Goal: Task Accomplishment & Management: Manage account settings

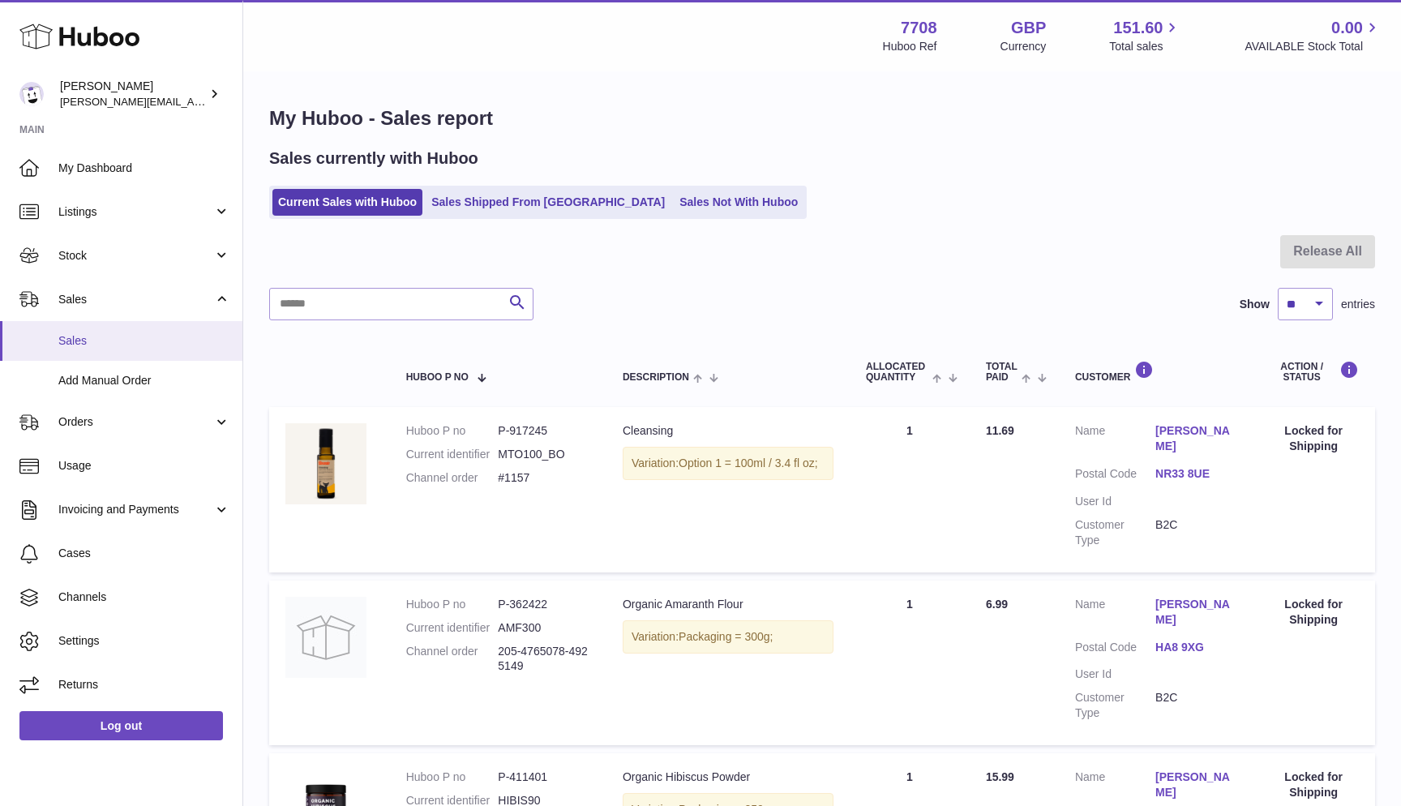
click at [126, 343] on span "Sales" at bounding box center [144, 340] width 172 height 15
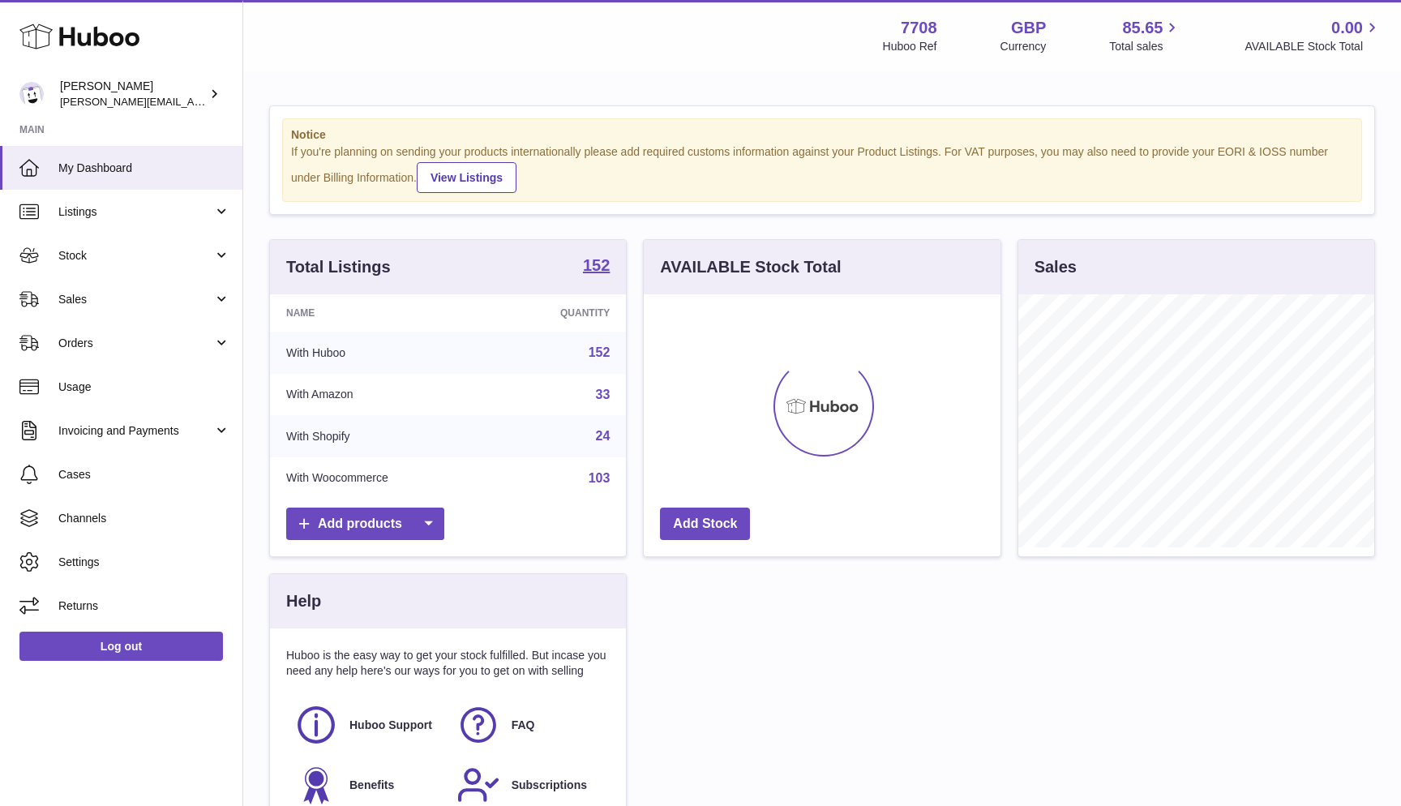
scroll to position [253, 357]
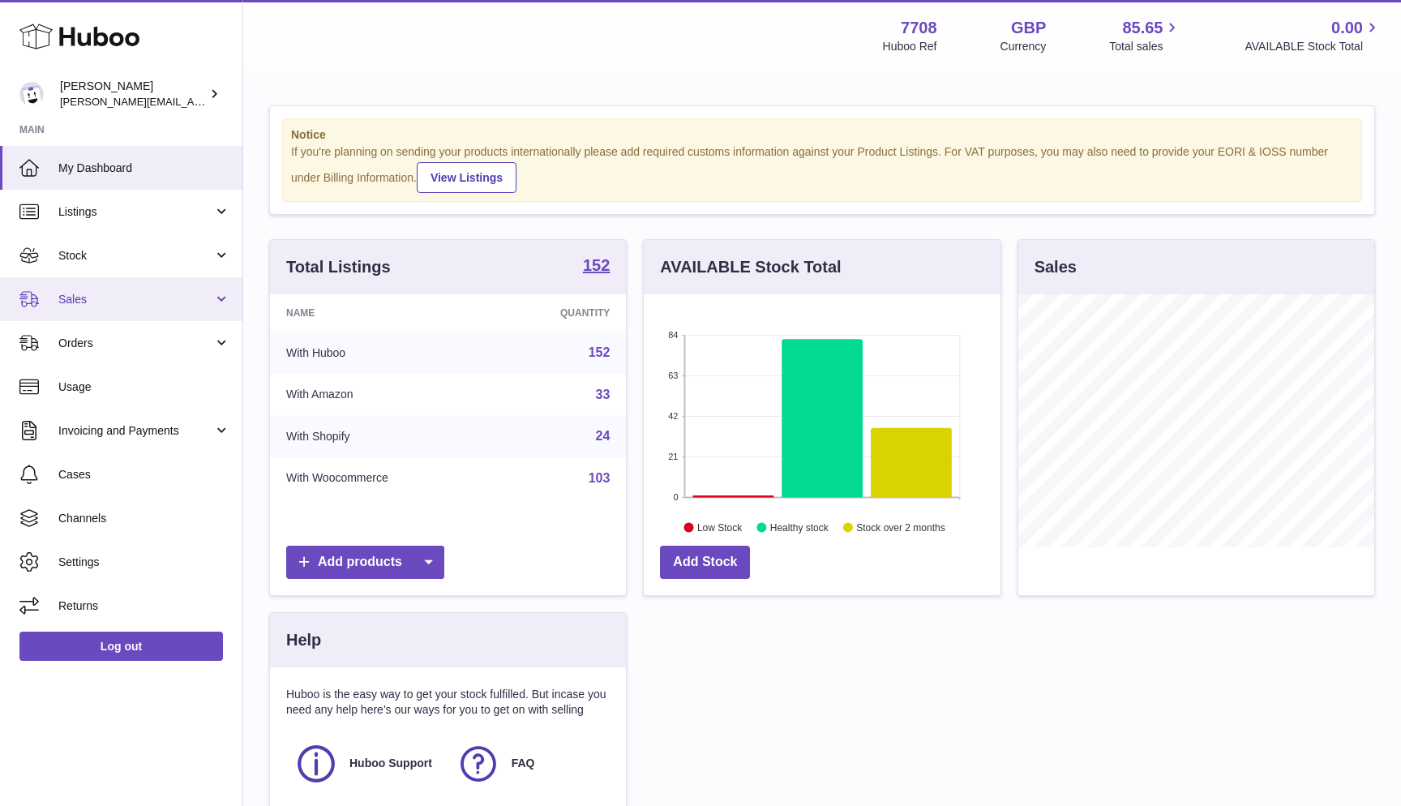
click at [142, 296] on span "Sales" at bounding box center [135, 299] width 155 height 15
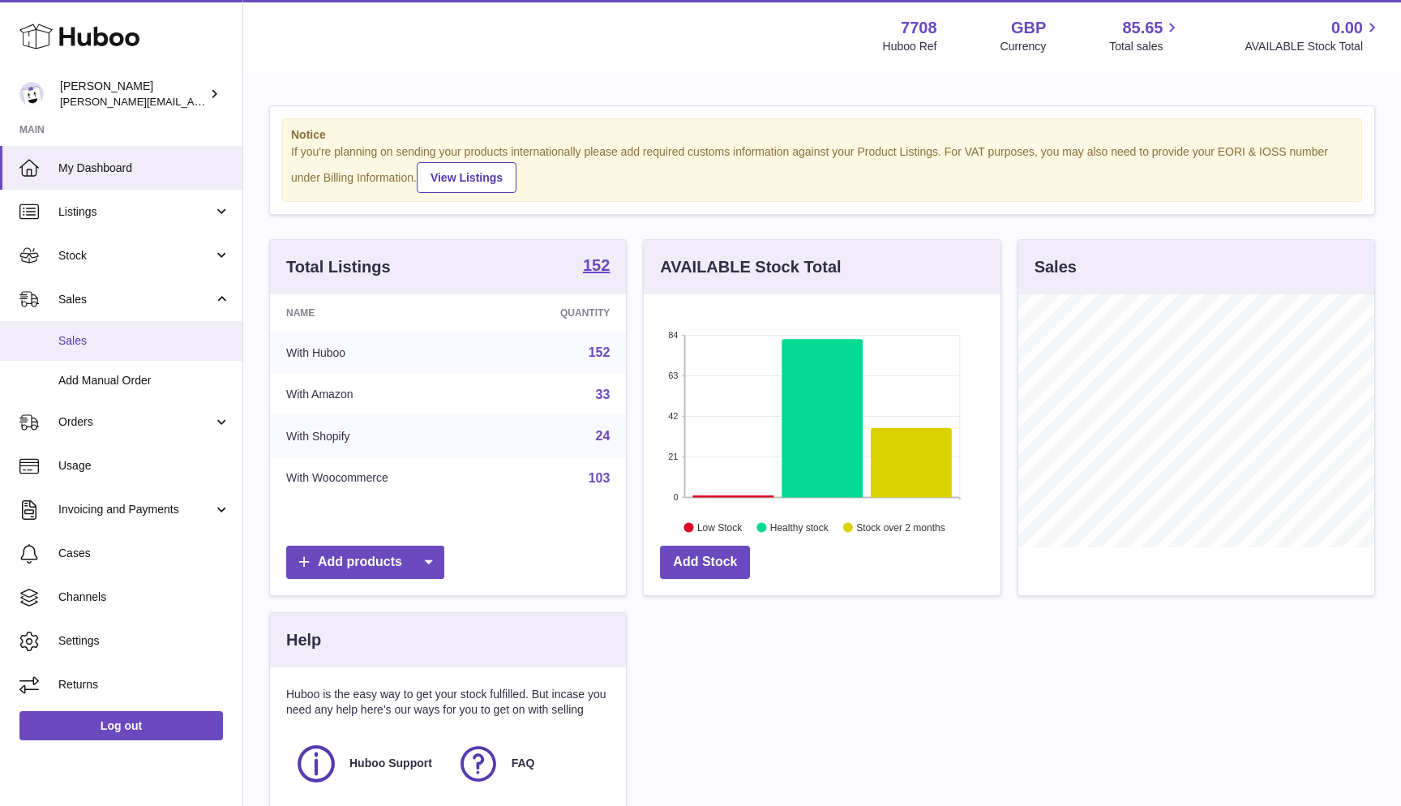
click at [131, 348] on link "Sales" at bounding box center [121, 341] width 242 height 40
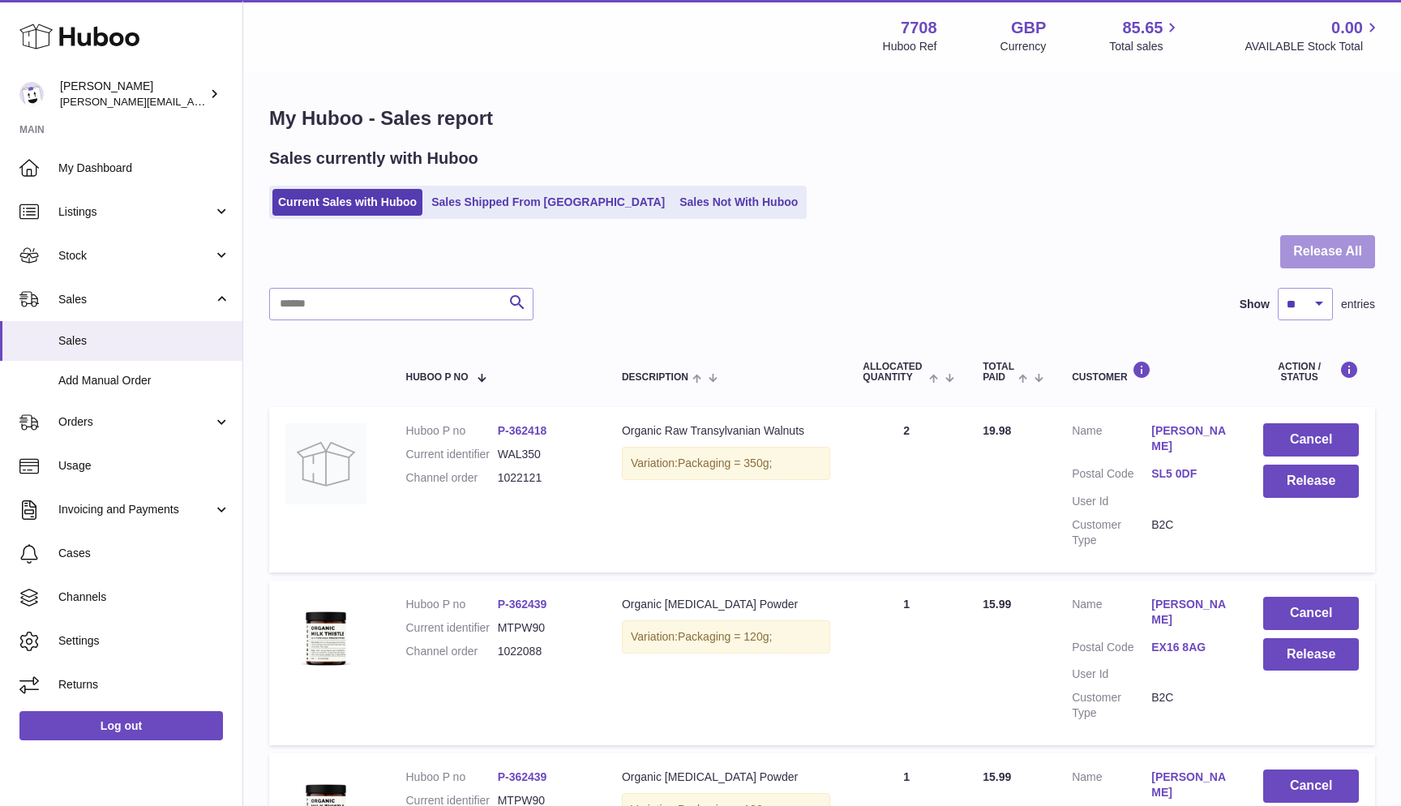
click at [1300, 261] on button "Release All" at bounding box center [1327, 251] width 95 height 33
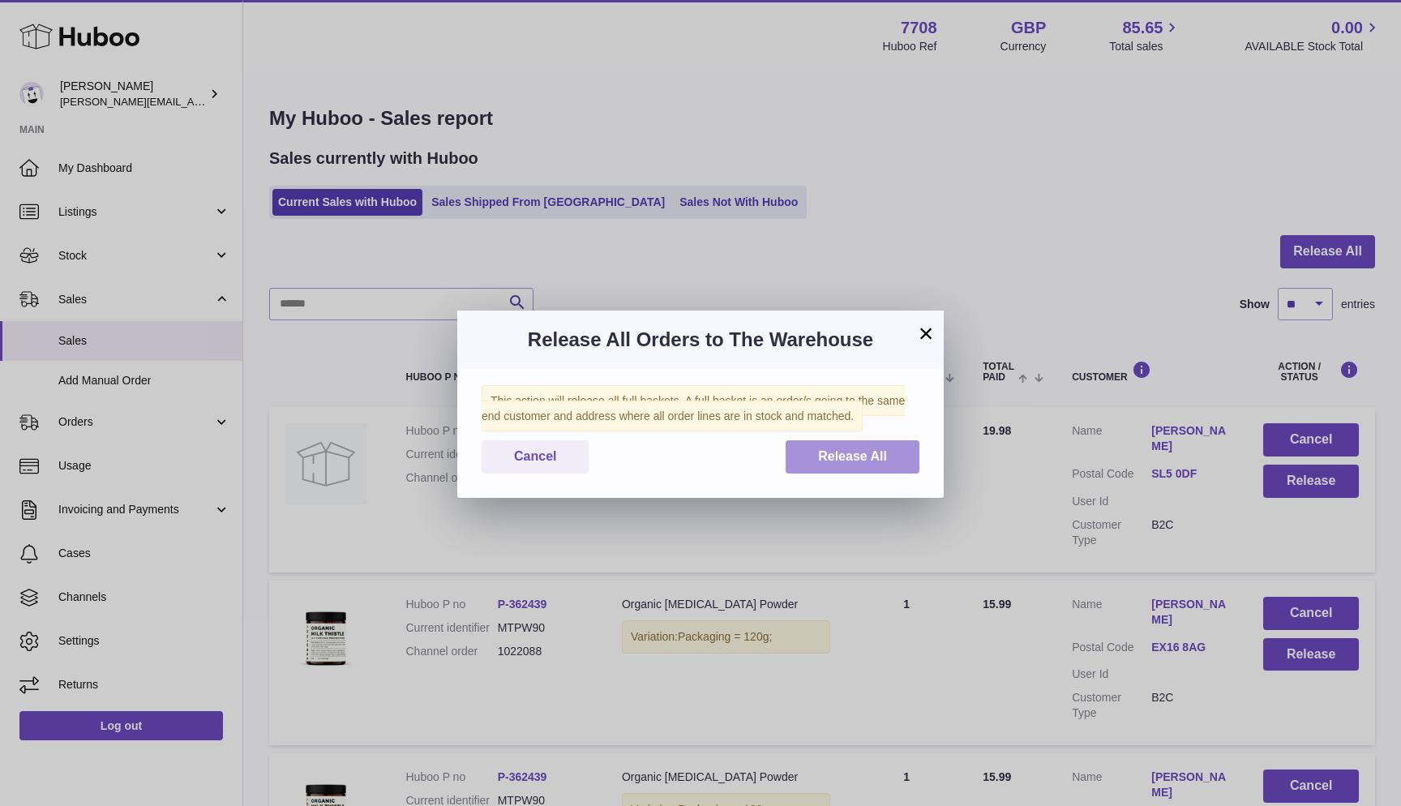
click at [892, 461] on button "Release All" at bounding box center [853, 456] width 134 height 33
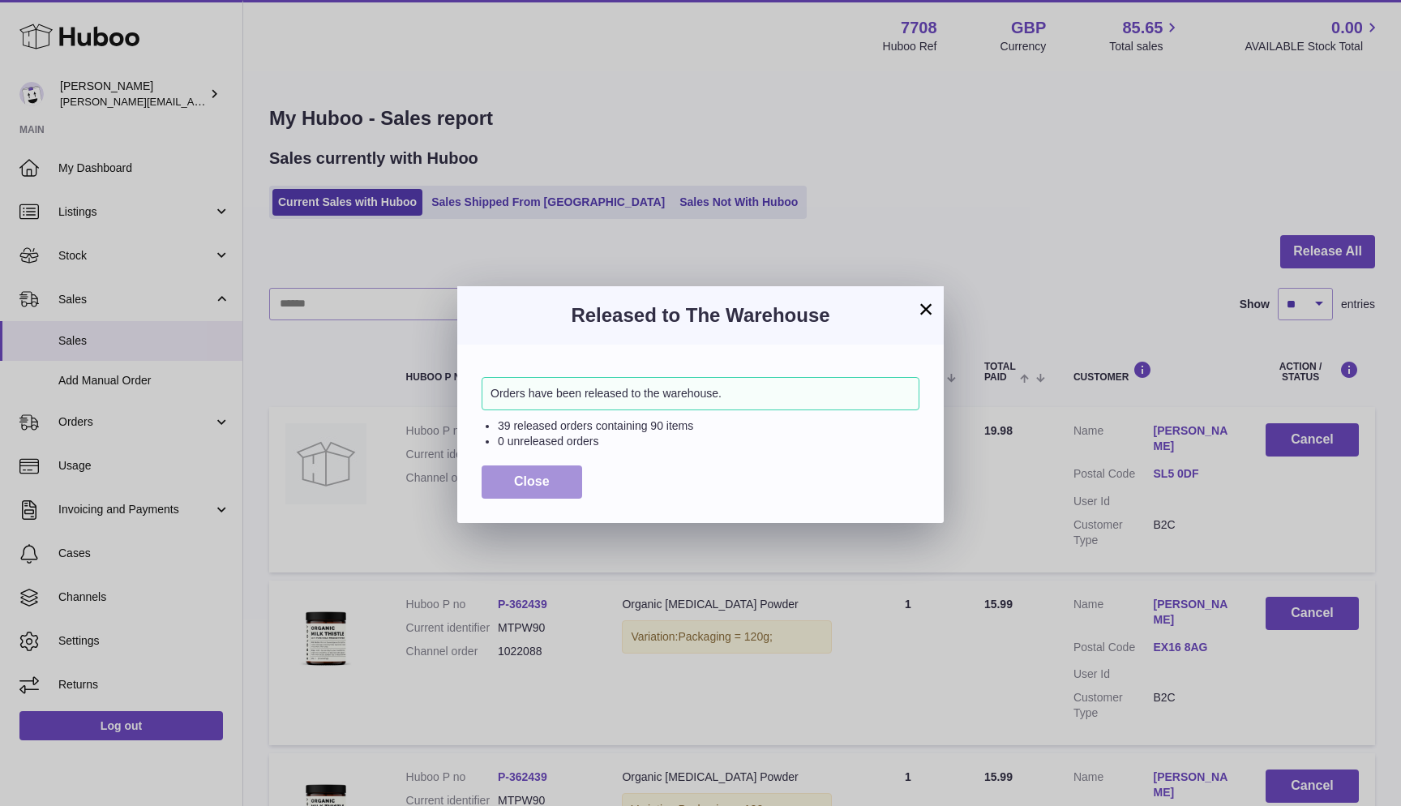
click at [504, 482] on button "Close" at bounding box center [532, 481] width 101 height 33
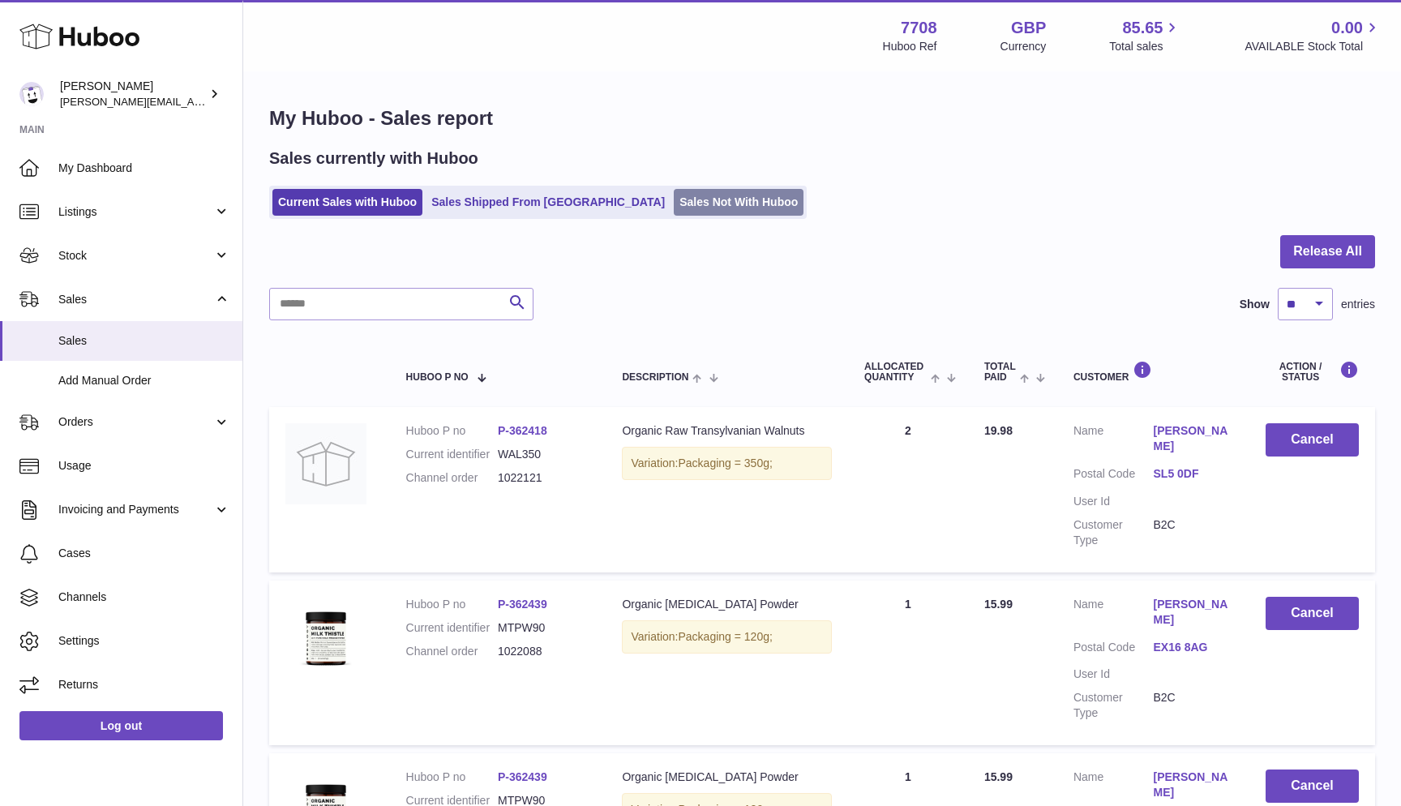
click at [674, 209] on link "Sales Not With Huboo" at bounding box center [739, 202] width 130 height 27
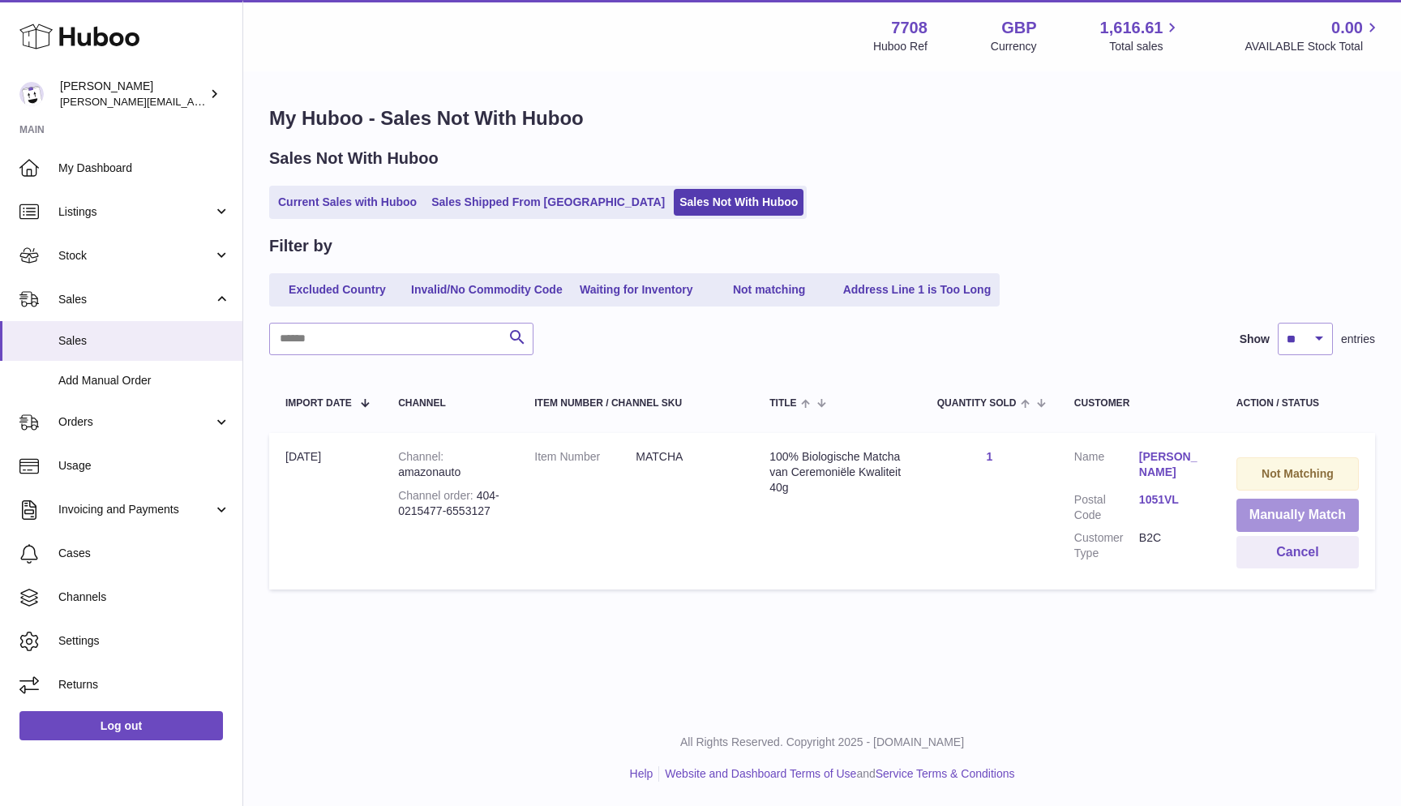
click at [1281, 508] on button "Manually Match" at bounding box center [1297, 515] width 122 height 33
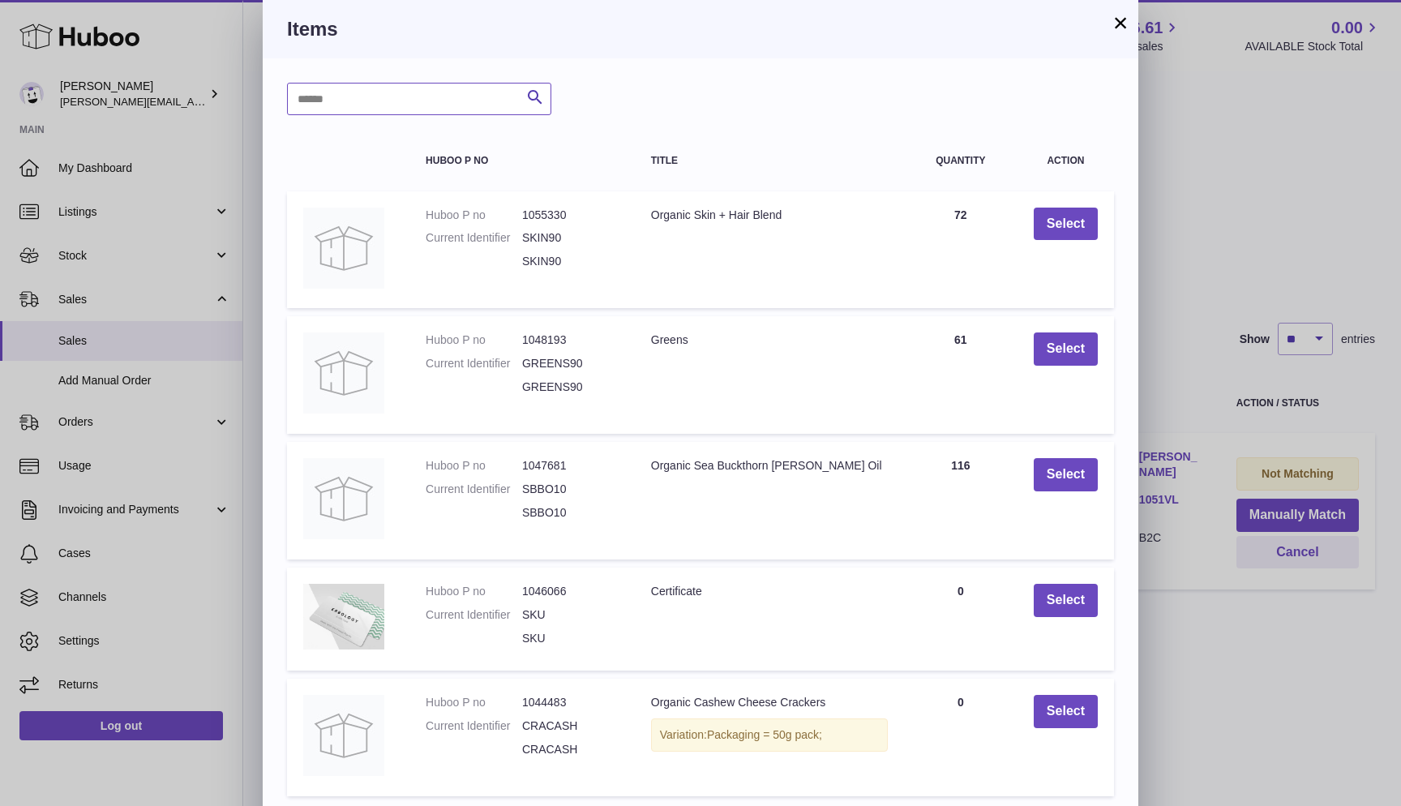
click at [420, 107] on input "text" at bounding box center [419, 99] width 264 height 32
type input "******"
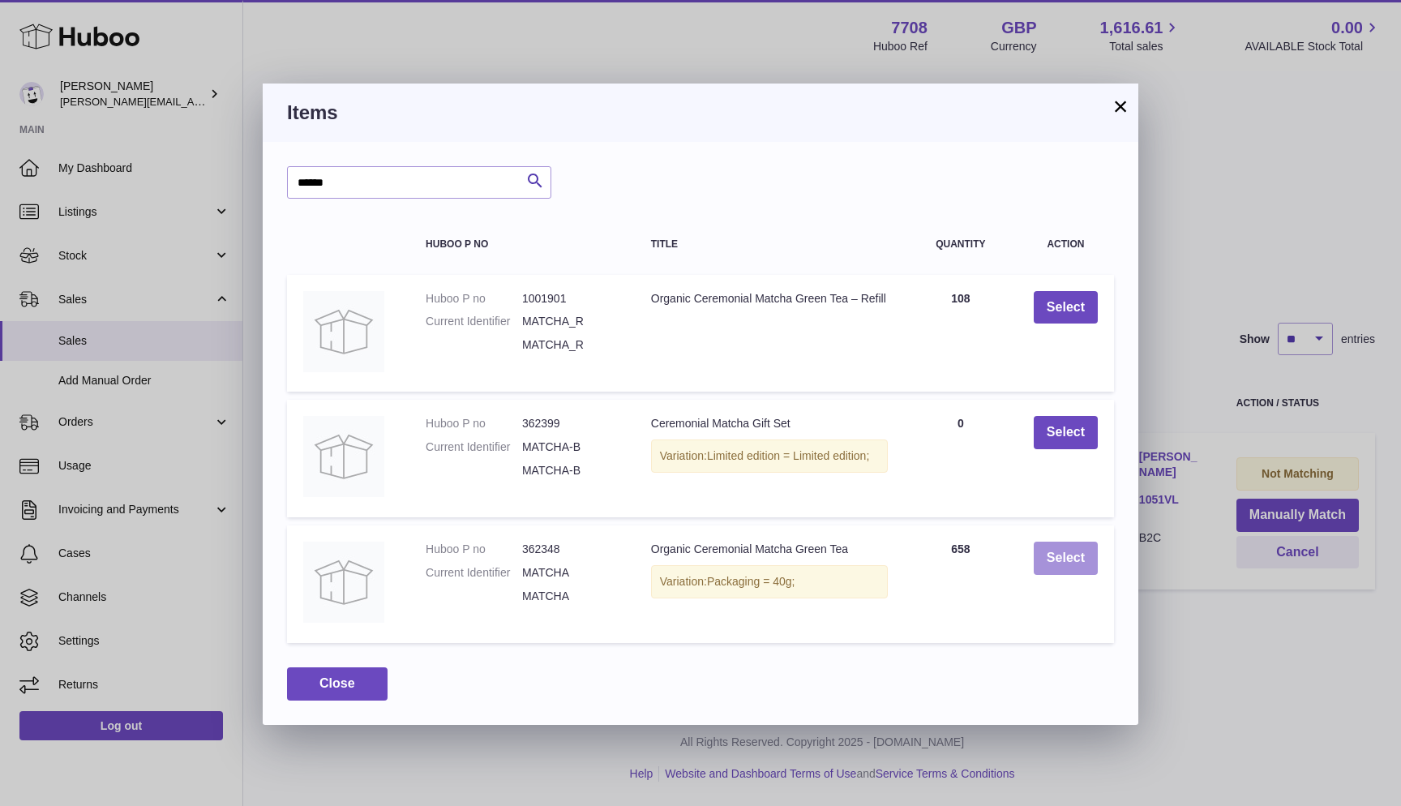
click at [1084, 563] on button "Select" at bounding box center [1066, 558] width 64 height 33
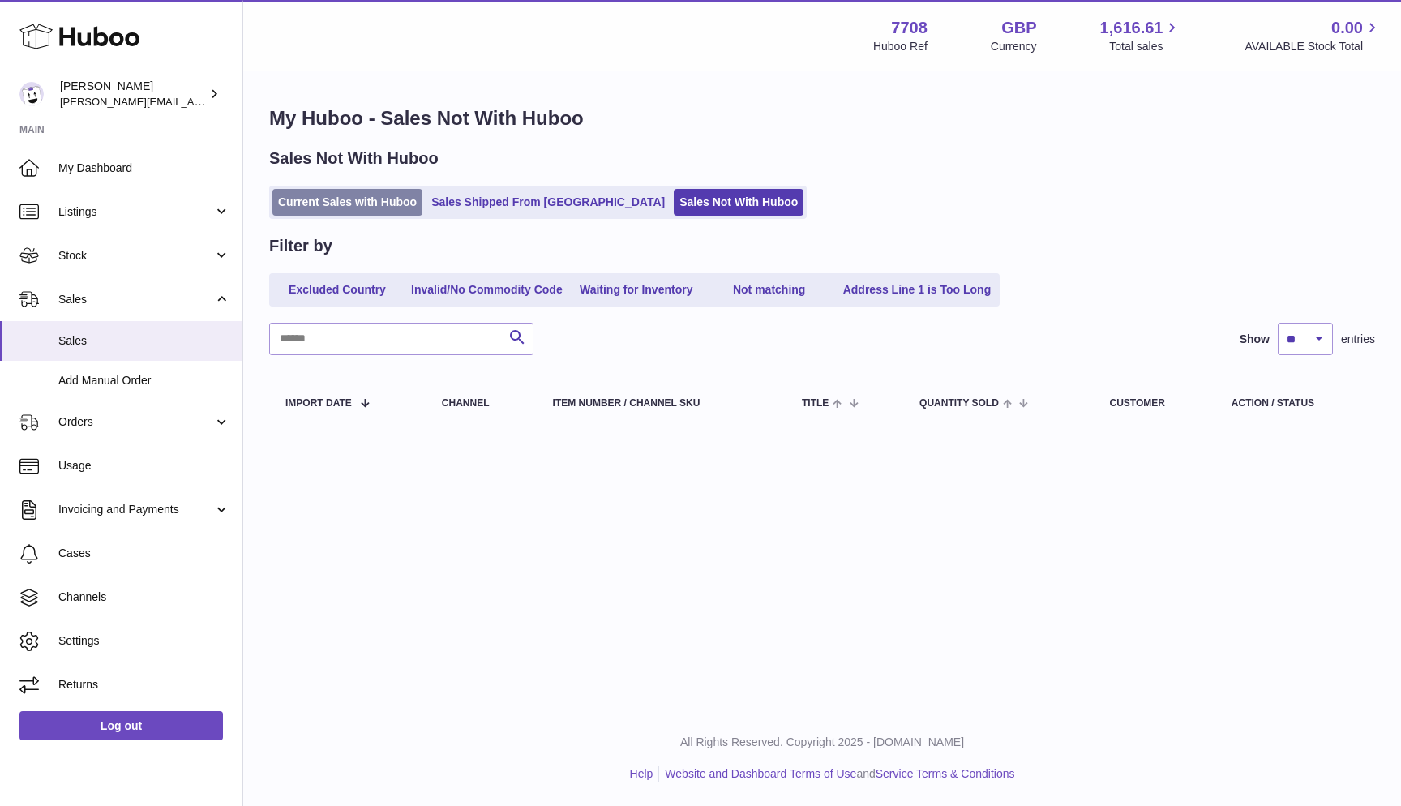
click at [359, 200] on link "Current Sales with Huboo" at bounding box center [347, 202] width 150 height 27
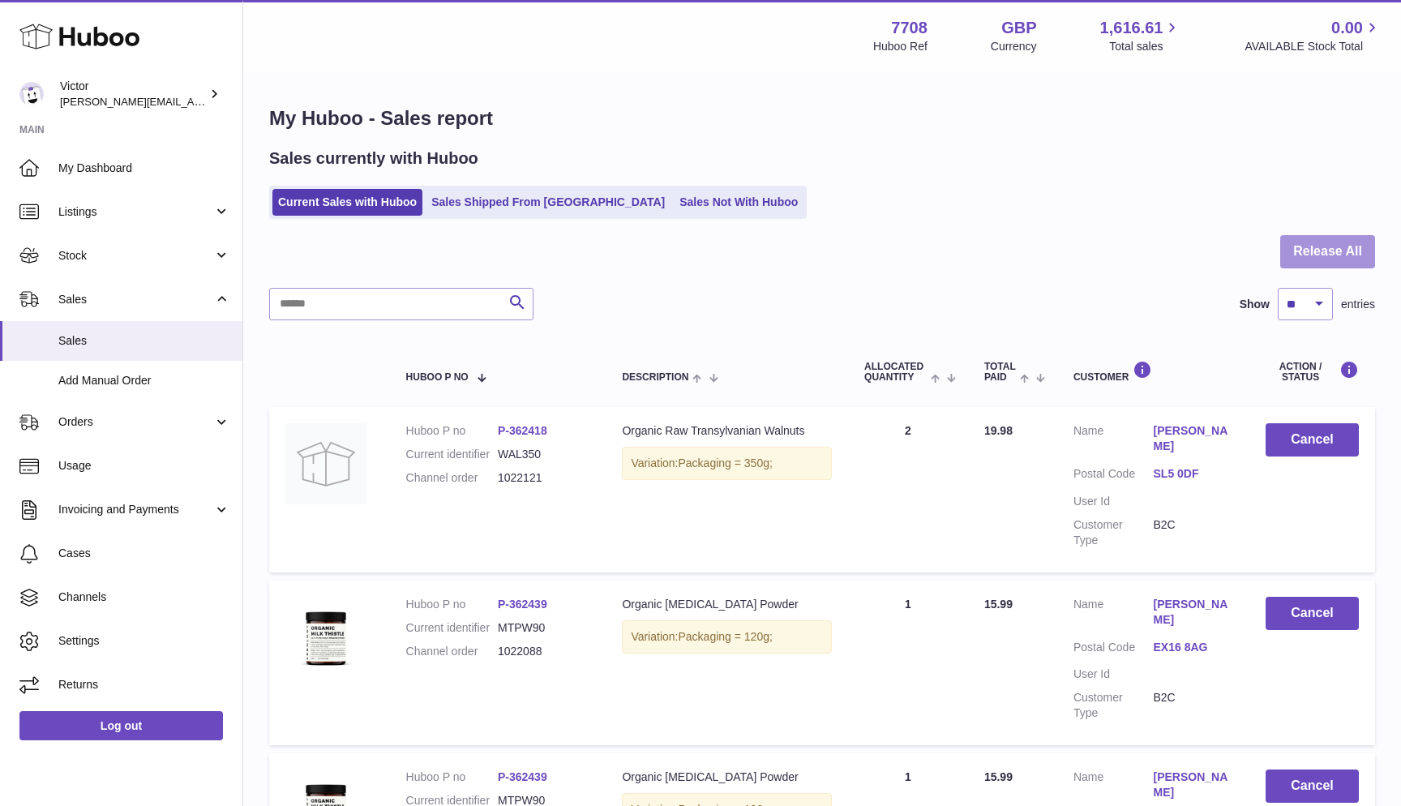
click at [1297, 250] on button "Release All" at bounding box center [1327, 251] width 95 height 33
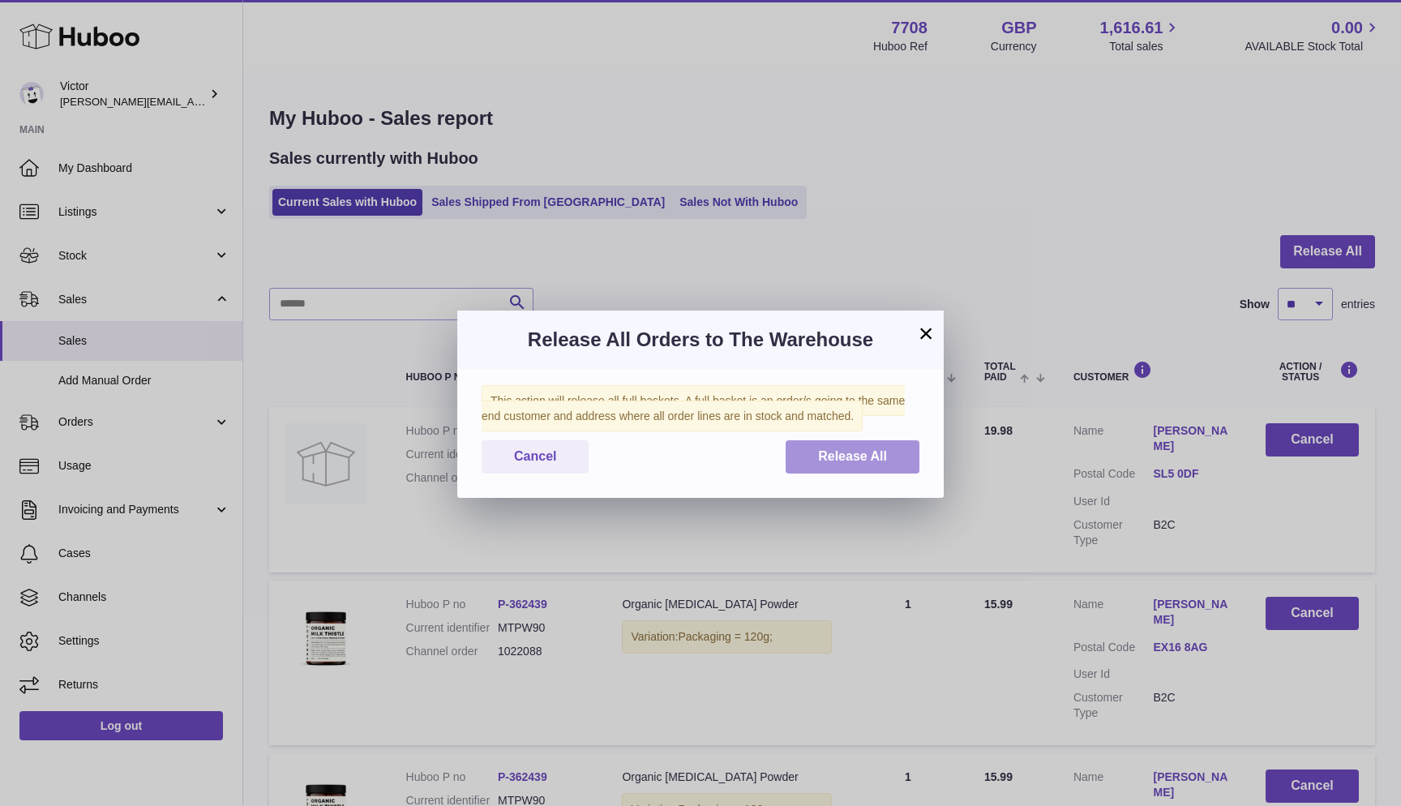
click at [852, 464] on button "Release All" at bounding box center [853, 456] width 134 height 33
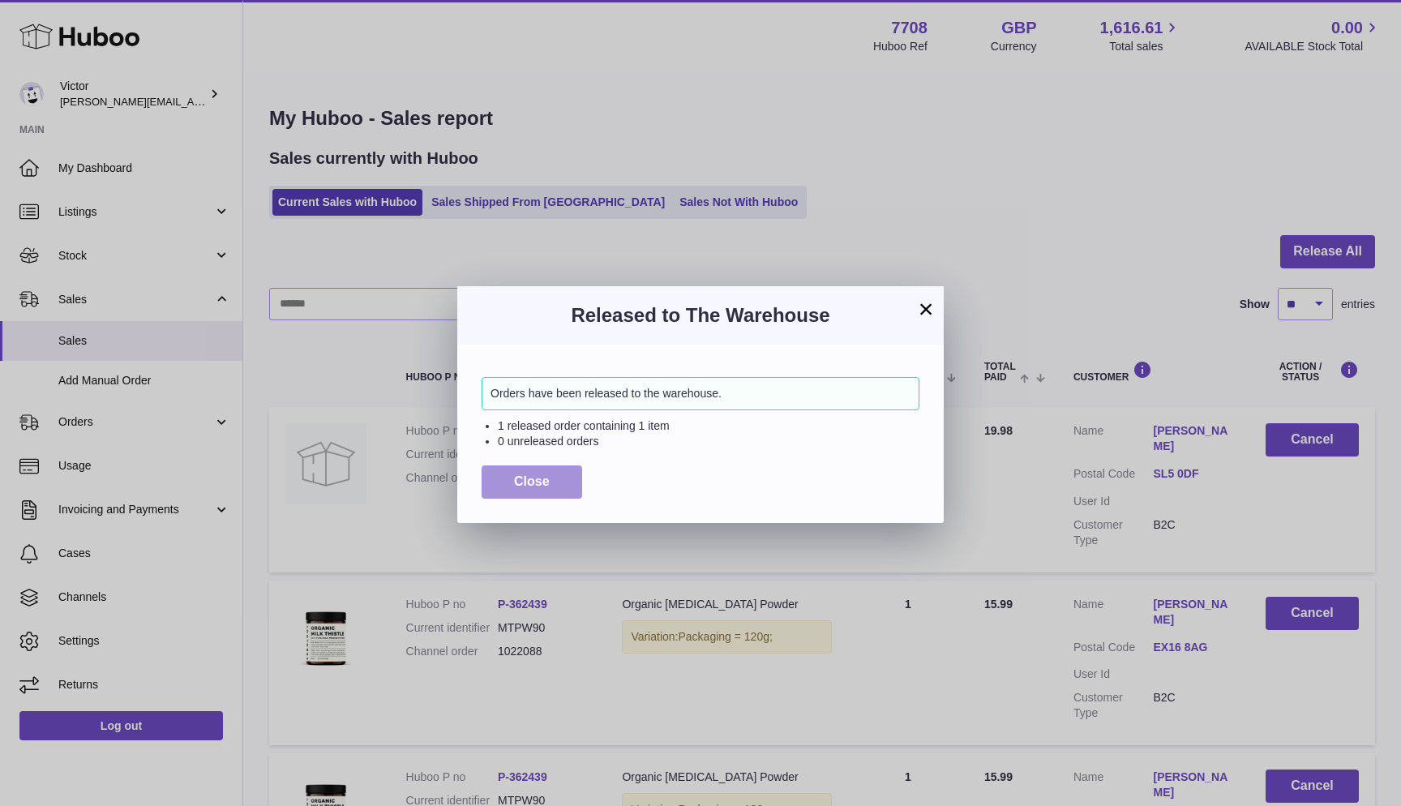
click at [581, 479] on button "Close" at bounding box center [532, 481] width 101 height 33
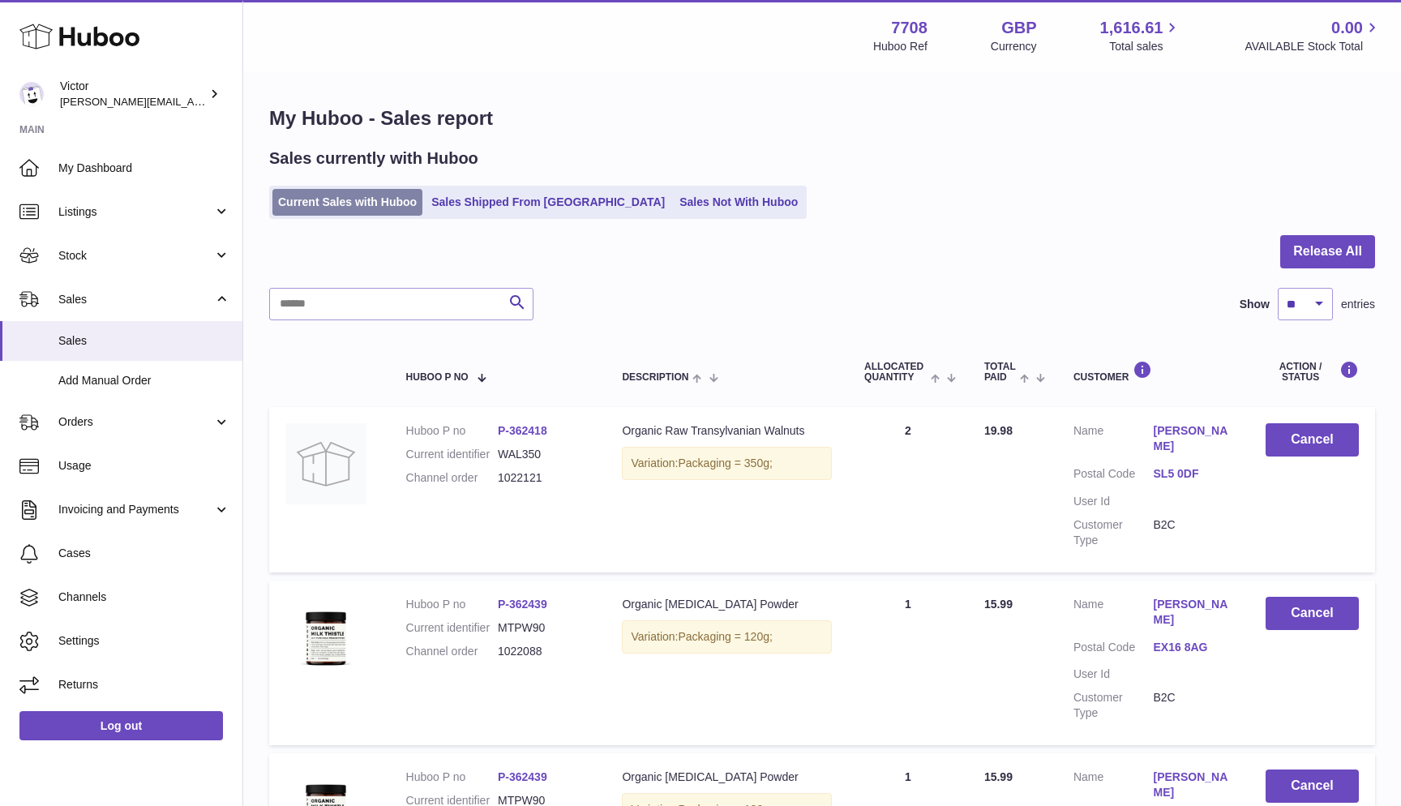
click at [310, 205] on link "Current Sales with Huboo" at bounding box center [347, 202] width 150 height 27
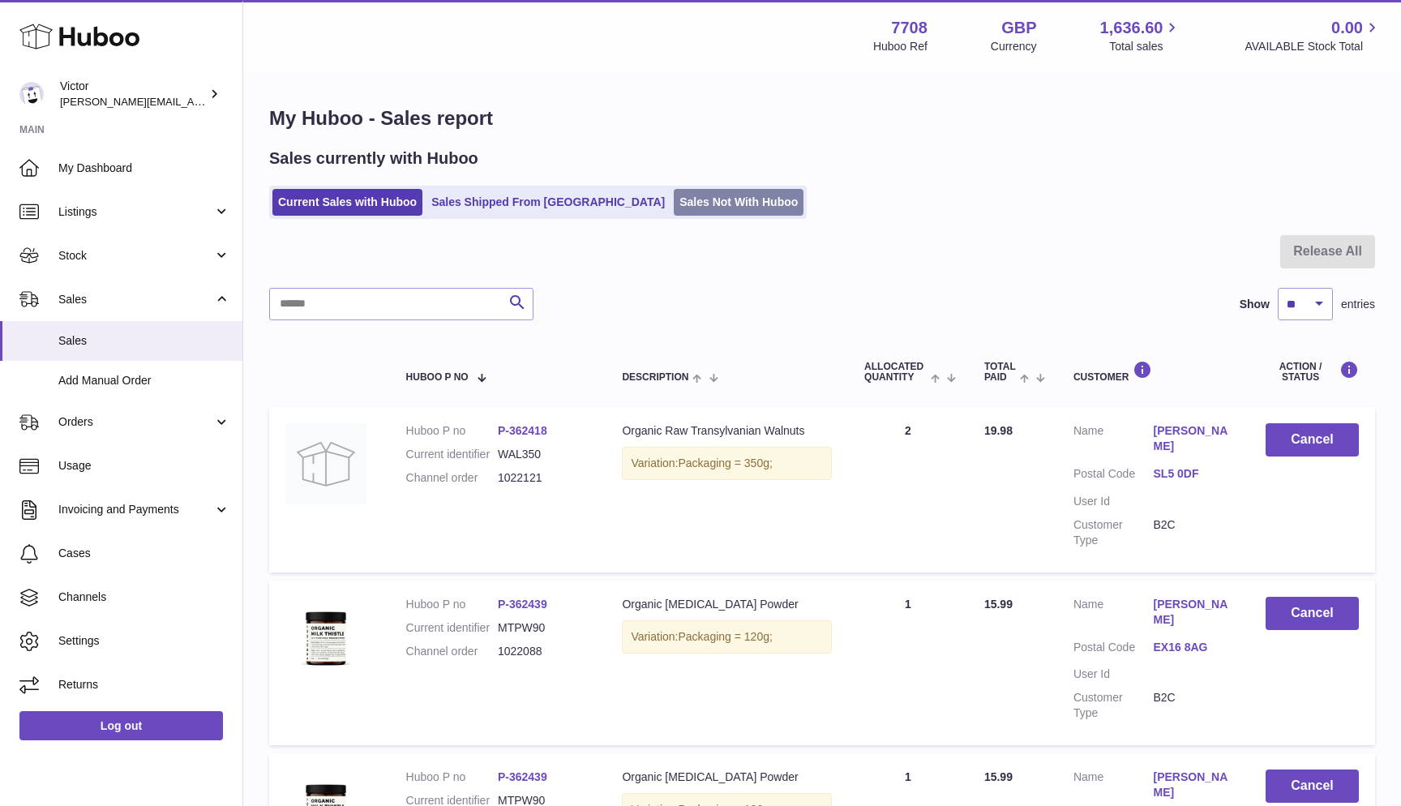
click at [674, 203] on link "Sales Not With Huboo" at bounding box center [739, 202] width 130 height 27
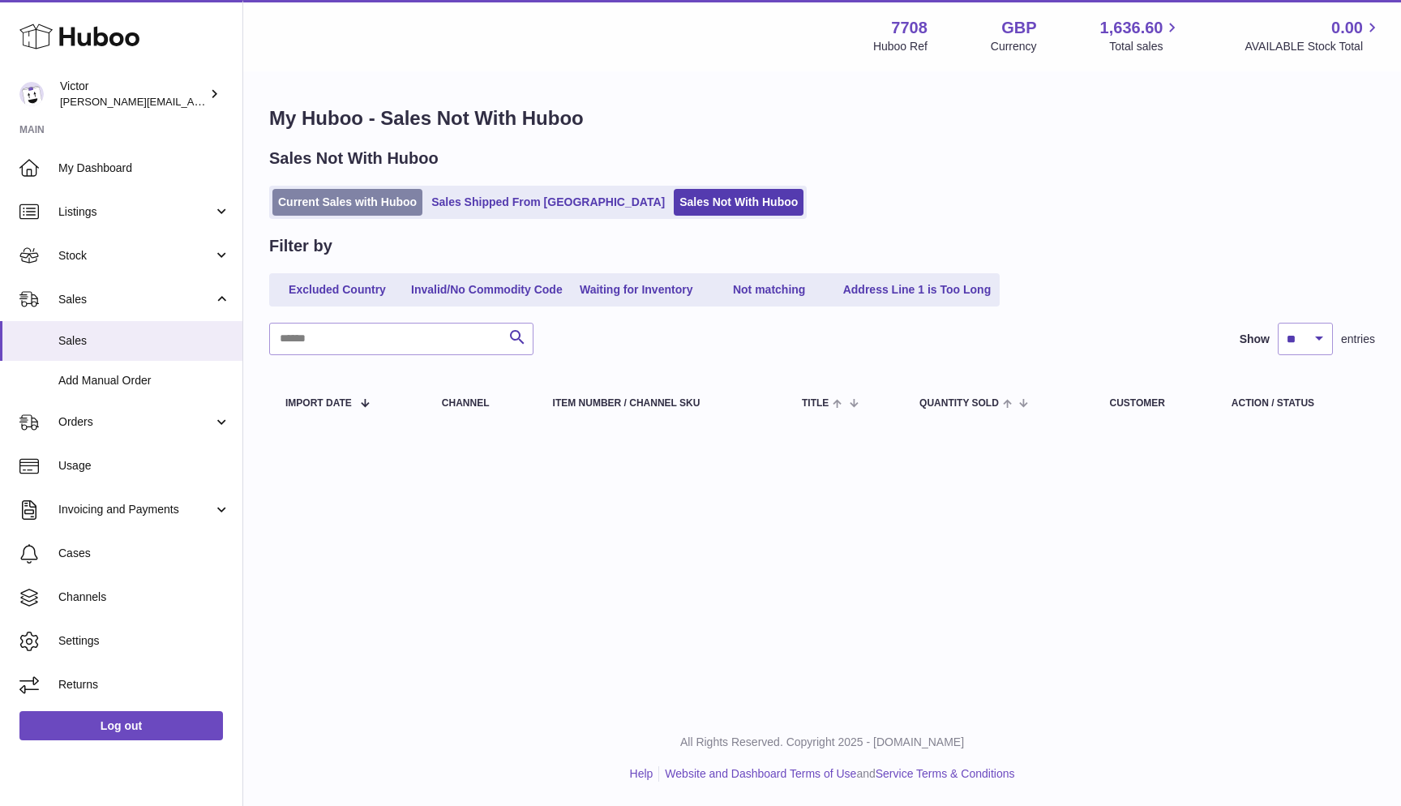
click at [319, 210] on link "Current Sales with Huboo" at bounding box center [347, 202] width 150 height 27
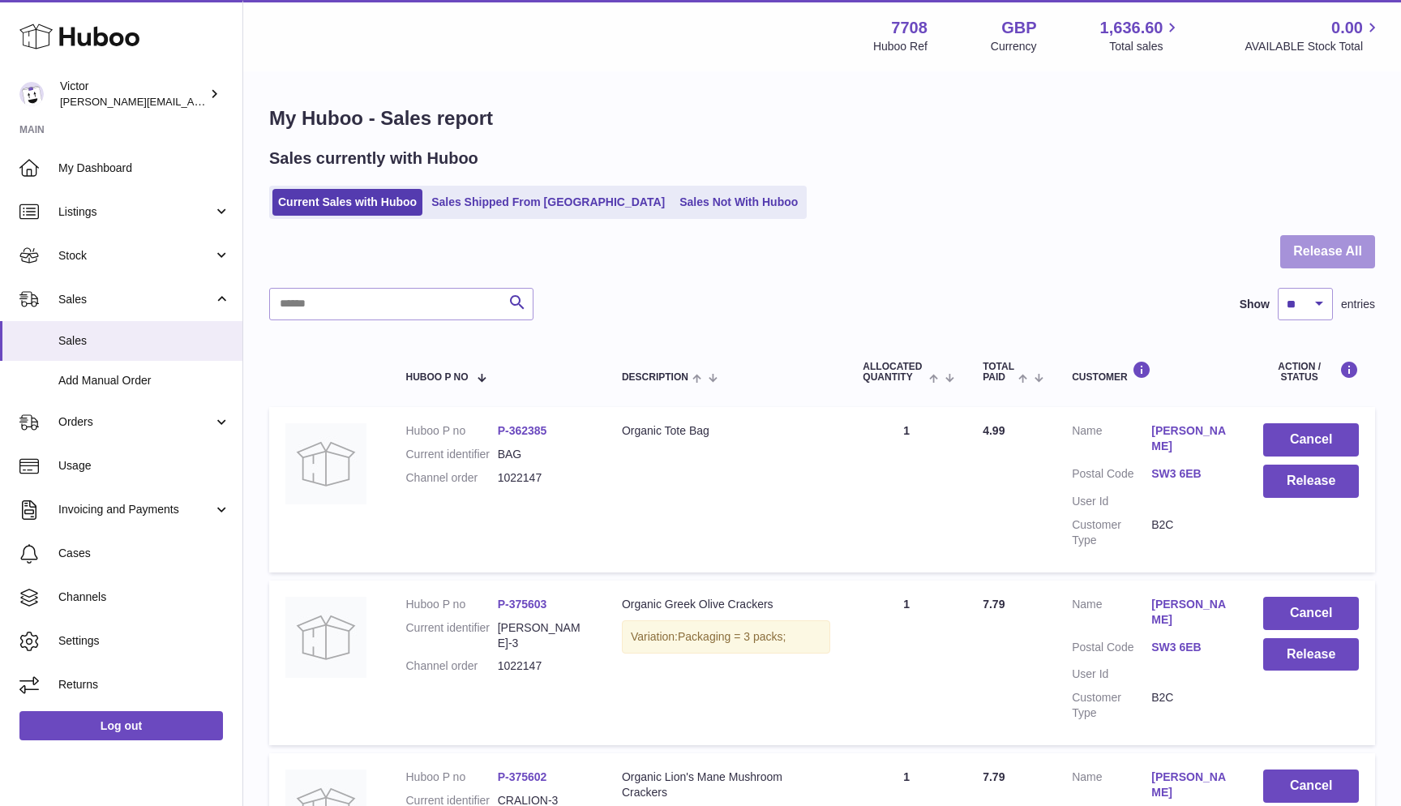
click at [1319, 251] on button "Release All" at bounding box center [1327, 251] width 95 height 33
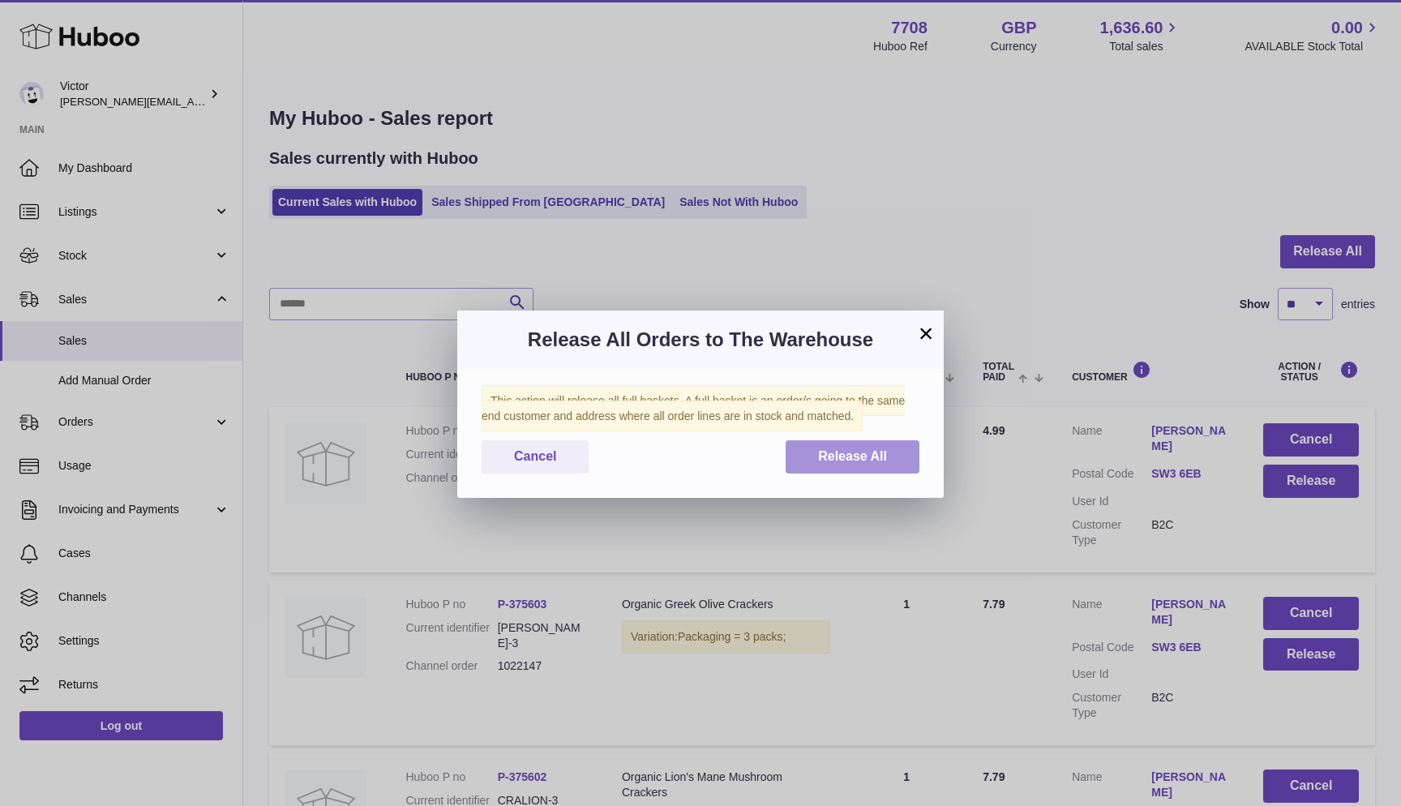
click at [889, 449] on button "Release All" at bounding box center [853, 456] width 134 height 33
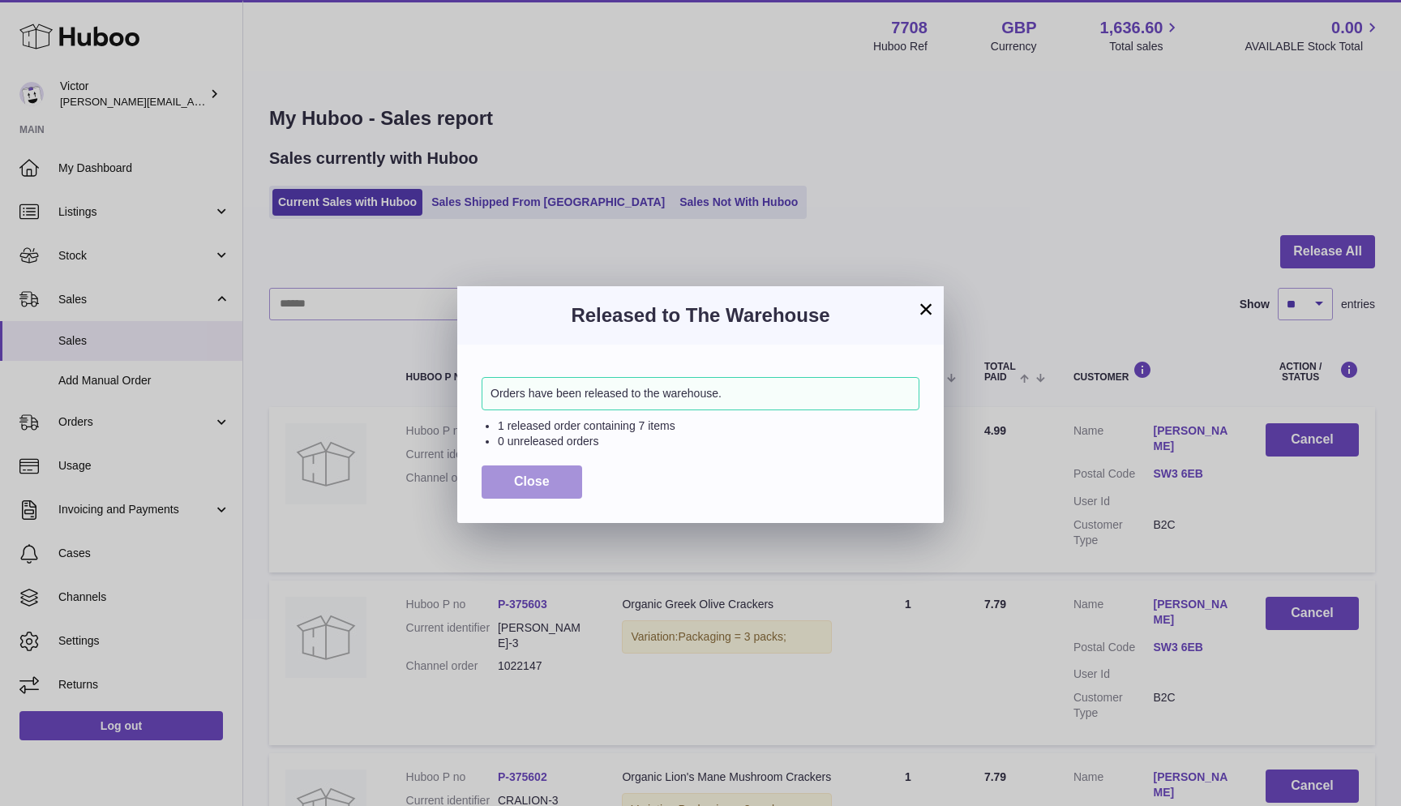
click at [490, 473] on button "Close" at bounding box center [532, 481] width 101 height 33
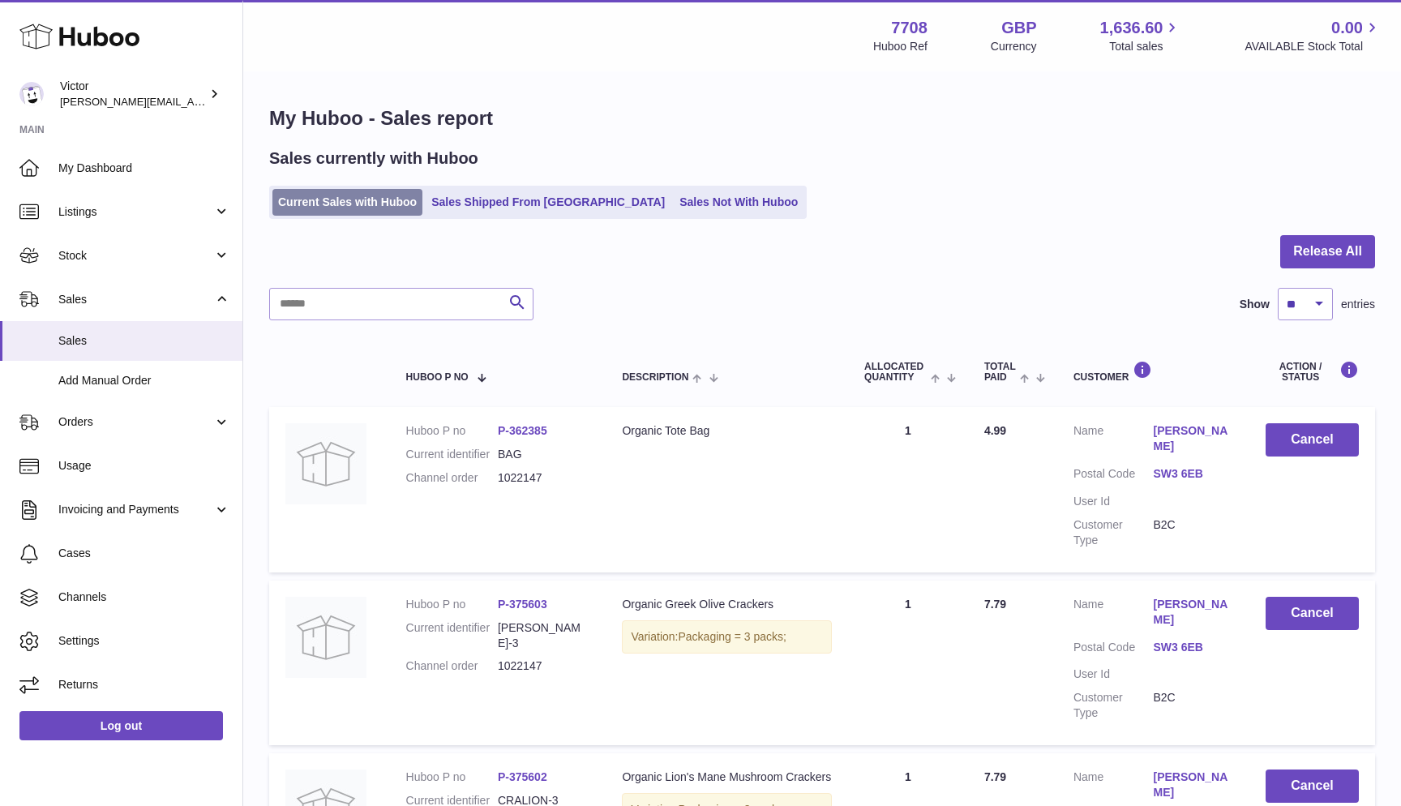
click at [312, 213] on link "Current Sales with Huboo" at bounding box center [347, 202] width 150 height 27
click at [353, 195] on link "Current Sales with Huboo" at bounding box center [347, 202] width 150 height 27
click at [292, 205] on link "Current Sales with Huboo" at bounding box center [347, 202] width 150 height 27
click at [286, 199] on link "Current Sales with Huboo" at bounding box center [347, 202] width 150 height 27
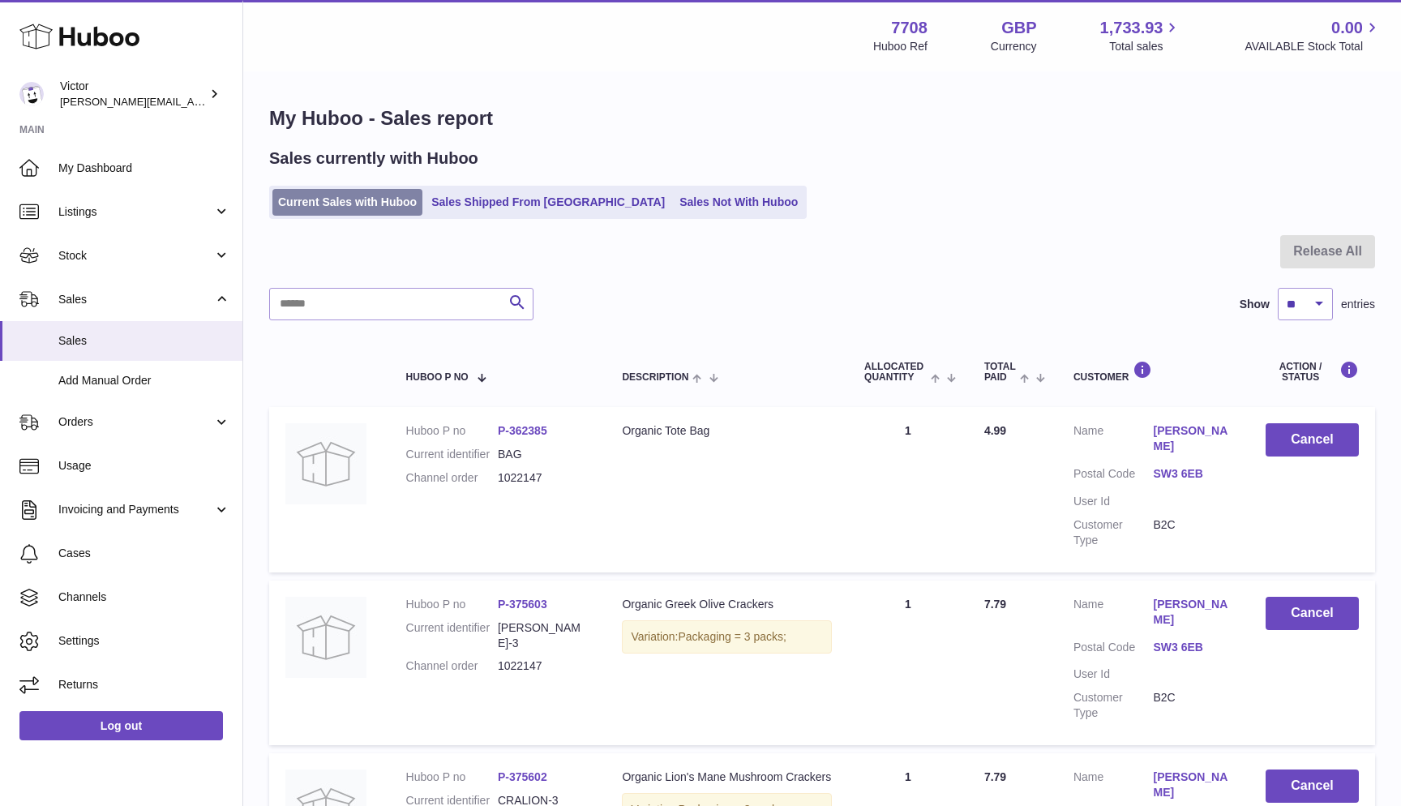
click at [299, 198] on link "Current Sales with Huboo" at bounding box center [347, 202] width 150 height 27
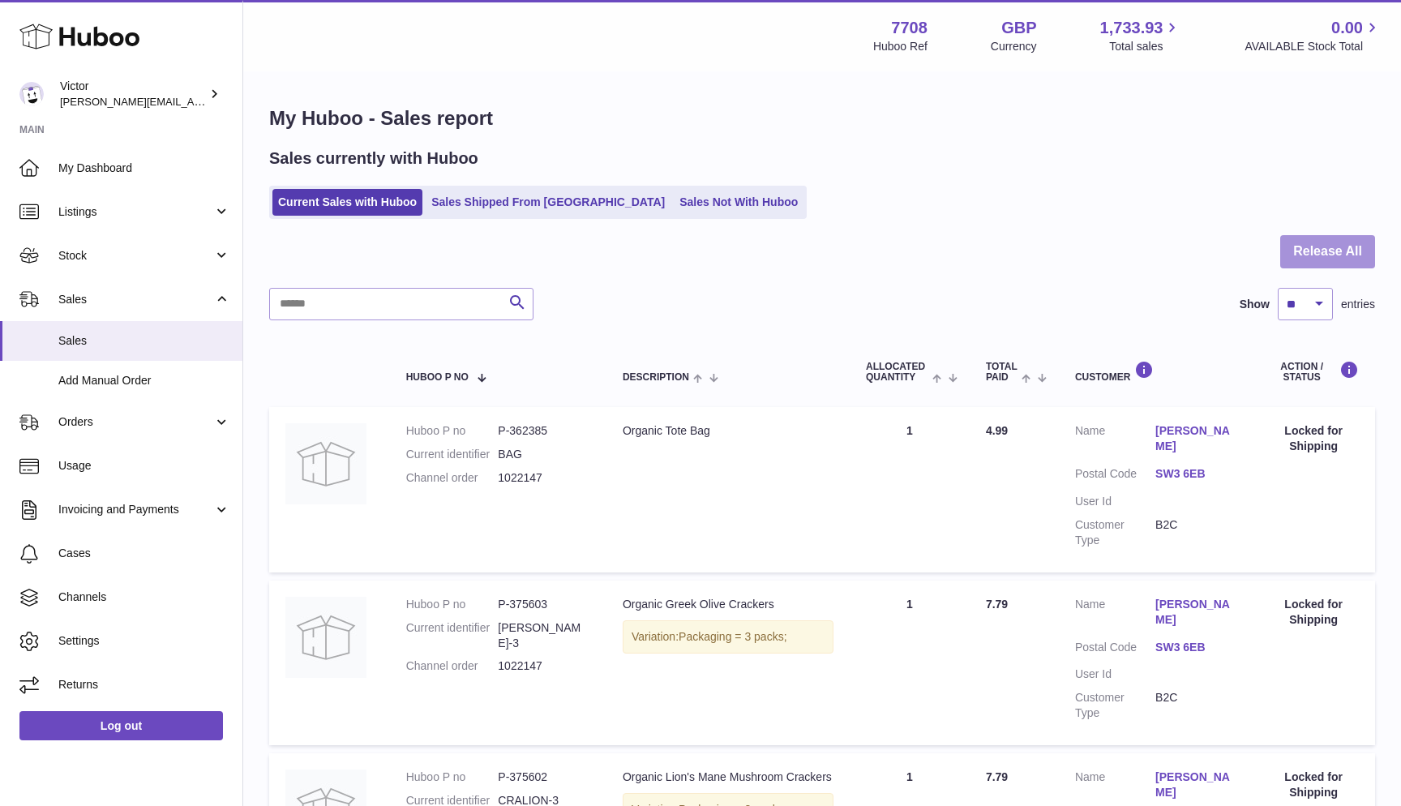
click at [1356, 245] on button "Release All" at bounding box center [1327, 251] width 95 height 33
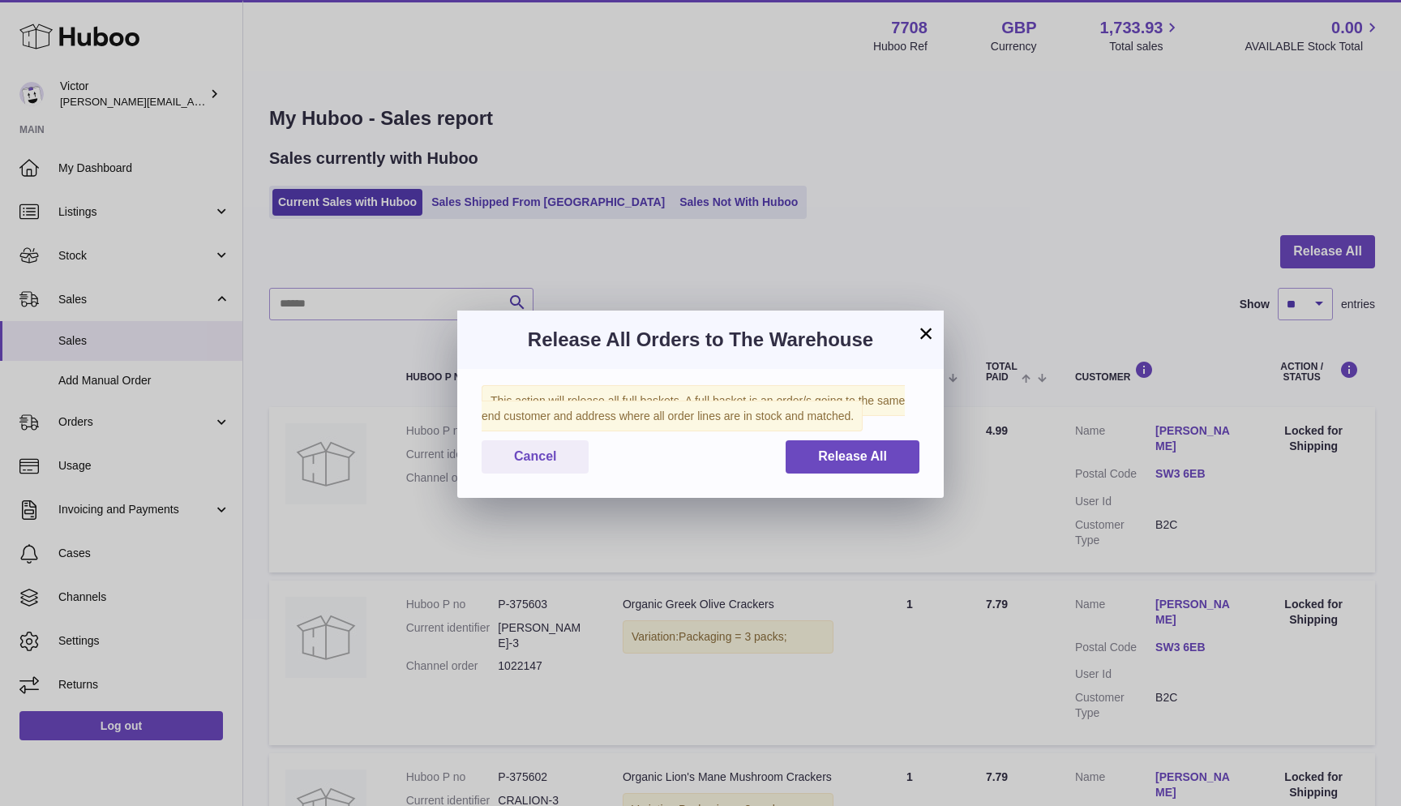
click at [919, 448] on div "This action will release all full baskets. A full basket is an order/s going to…" at bounding box center [700, 433] width 486 height 129
click at [911, 457] on button "Release All" at bounding box center [853, 456] width 134 height 33
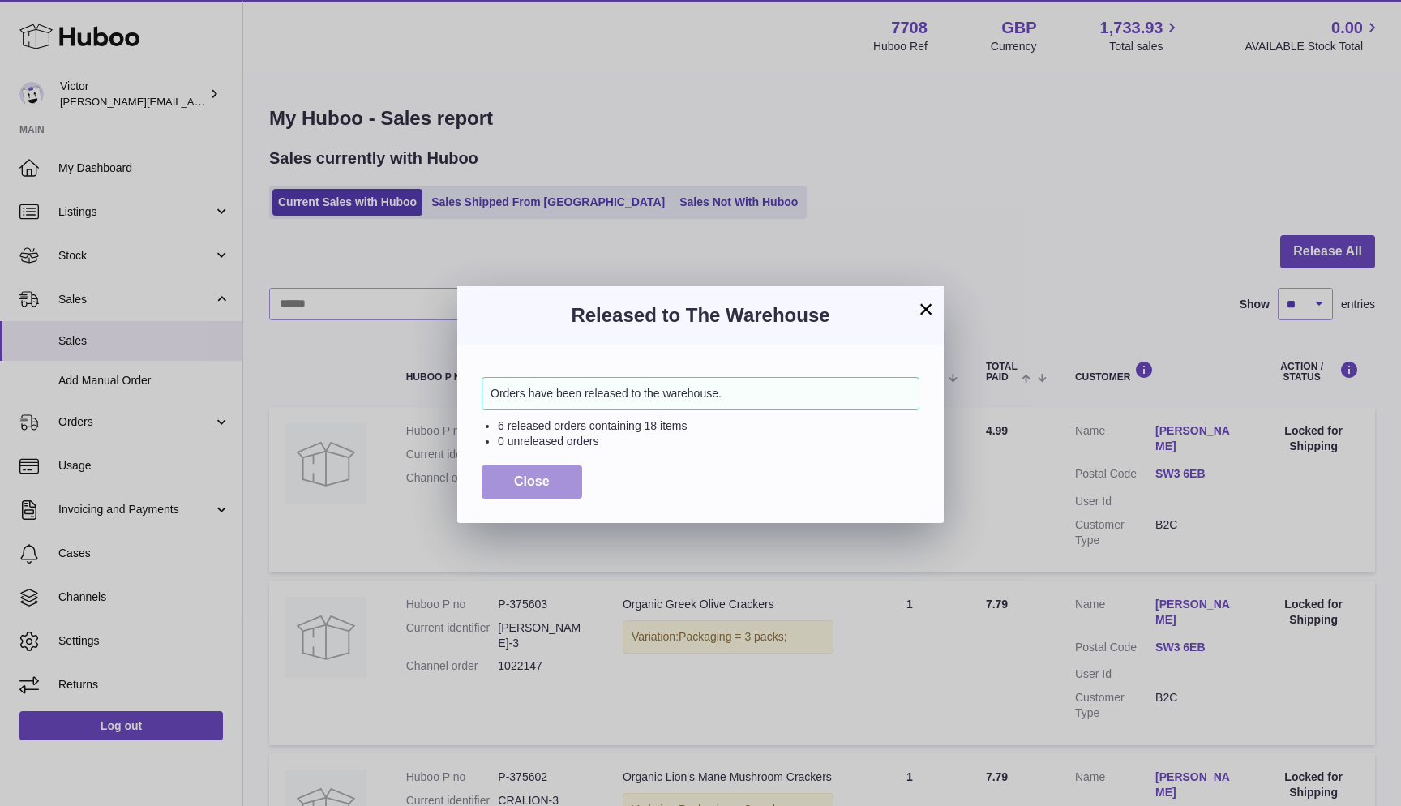
click at [555, 476] on button "Close" at bounding box center [532, 481] width 101 height 33
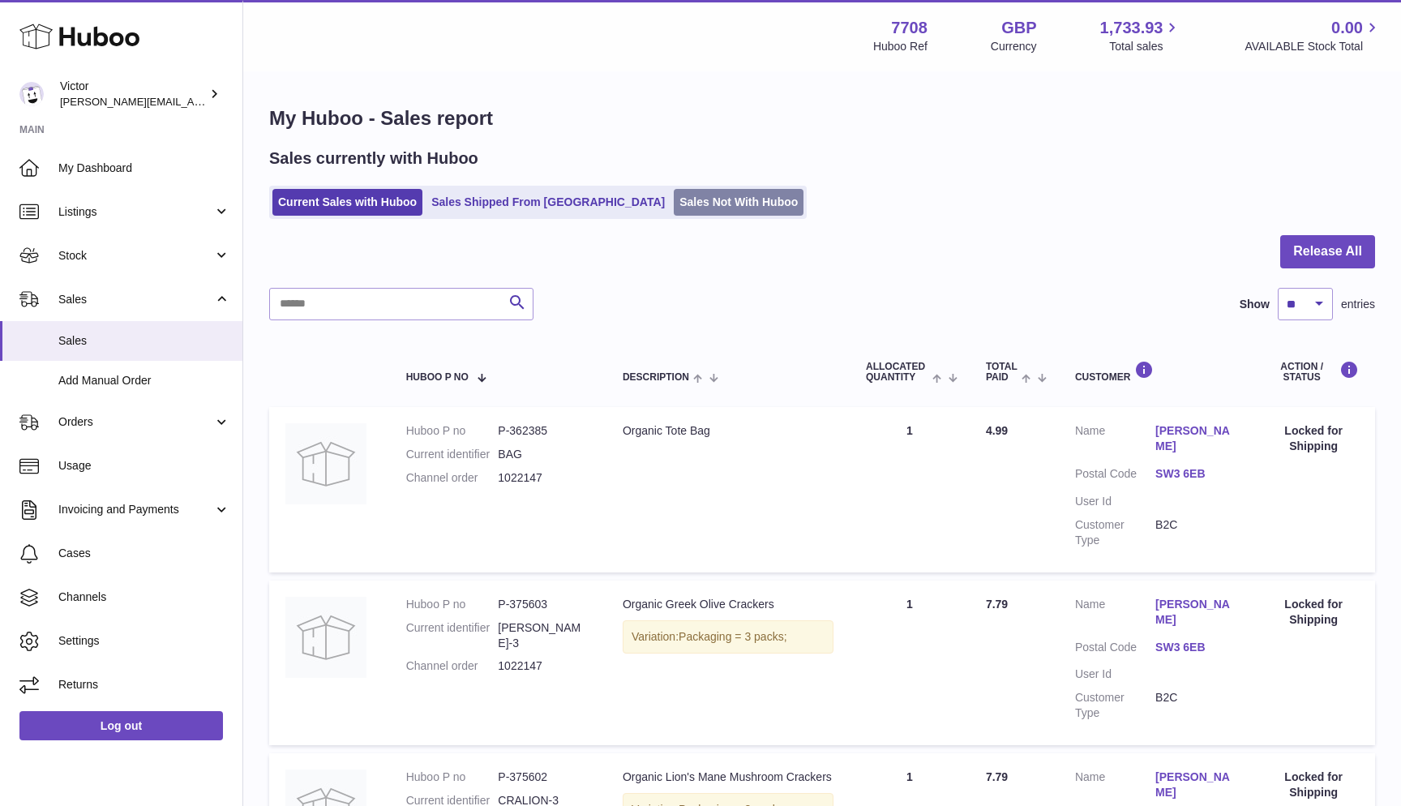
click at [674, 190] on link "Sales Not With Huboo" at bounding box center [739, 202] width 130 height 27
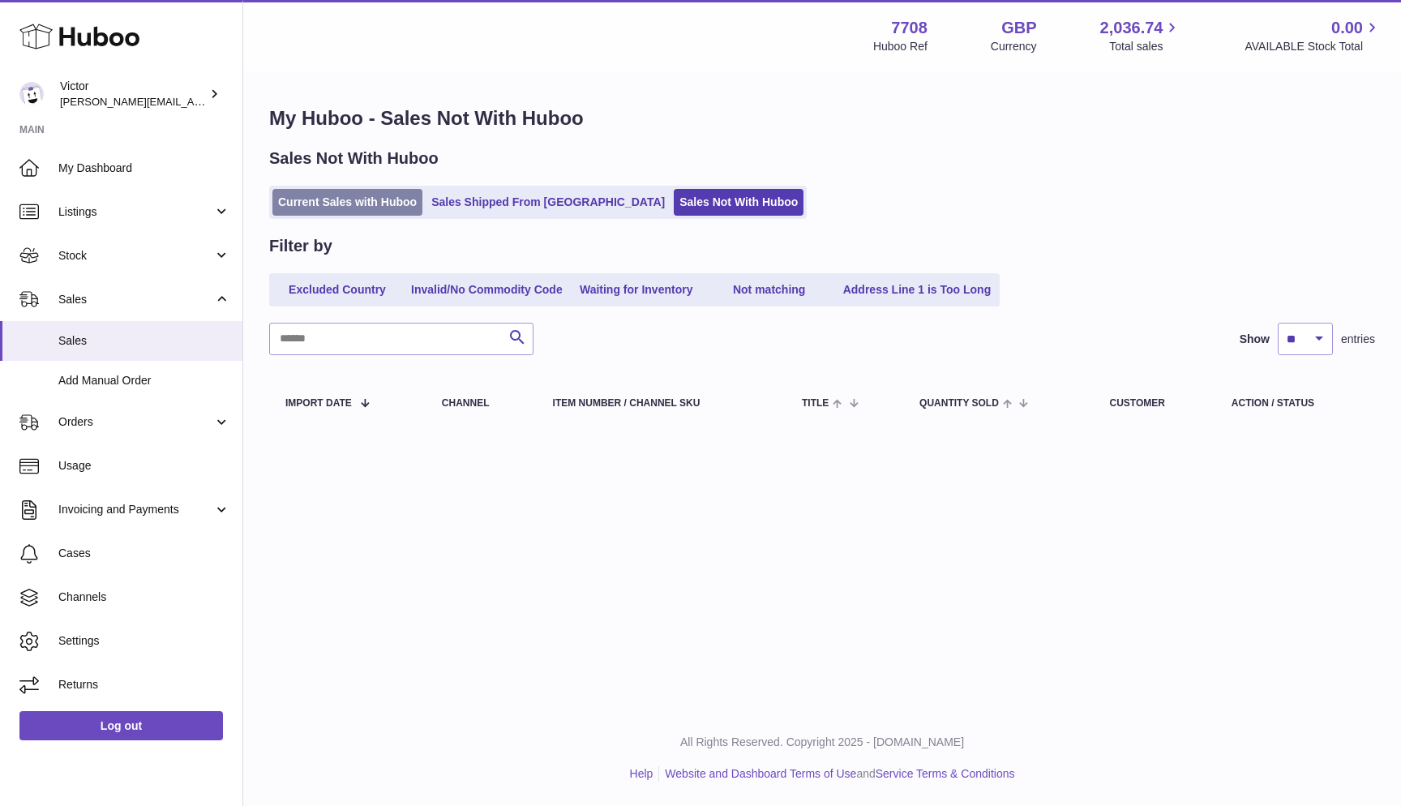
click at [378, 200] on link "Current Sales with Huboo" at bounding box center [347, 202] width 150 height 27
